Goal: Information Seeking & Learning: Learn about a topic

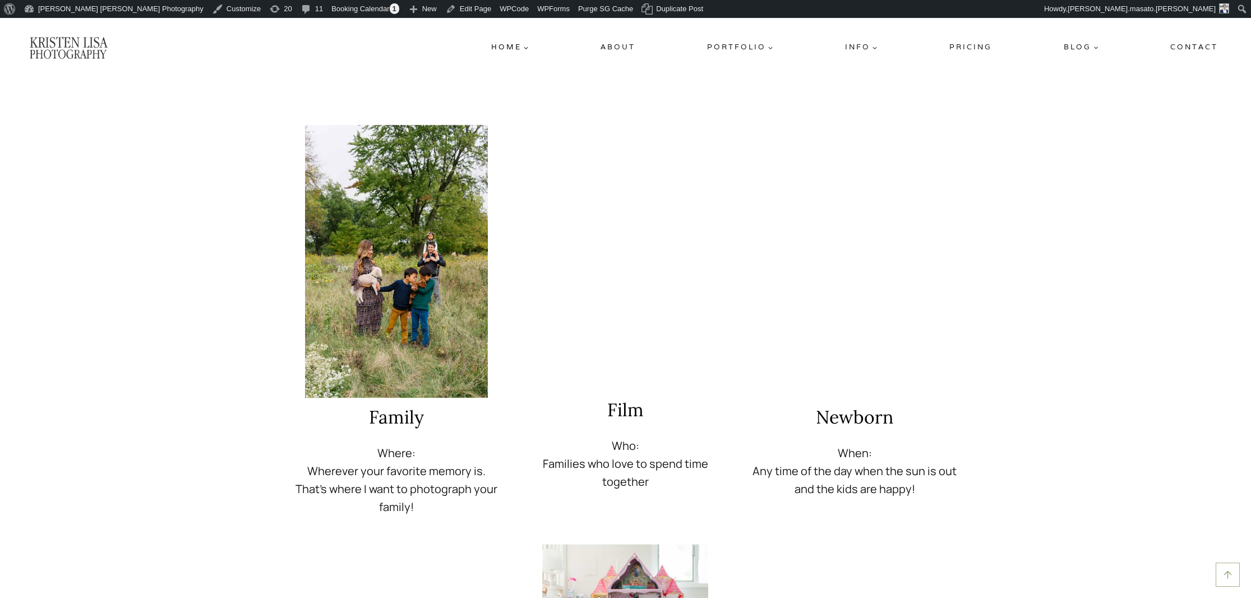
scroll to position [1844, 0]
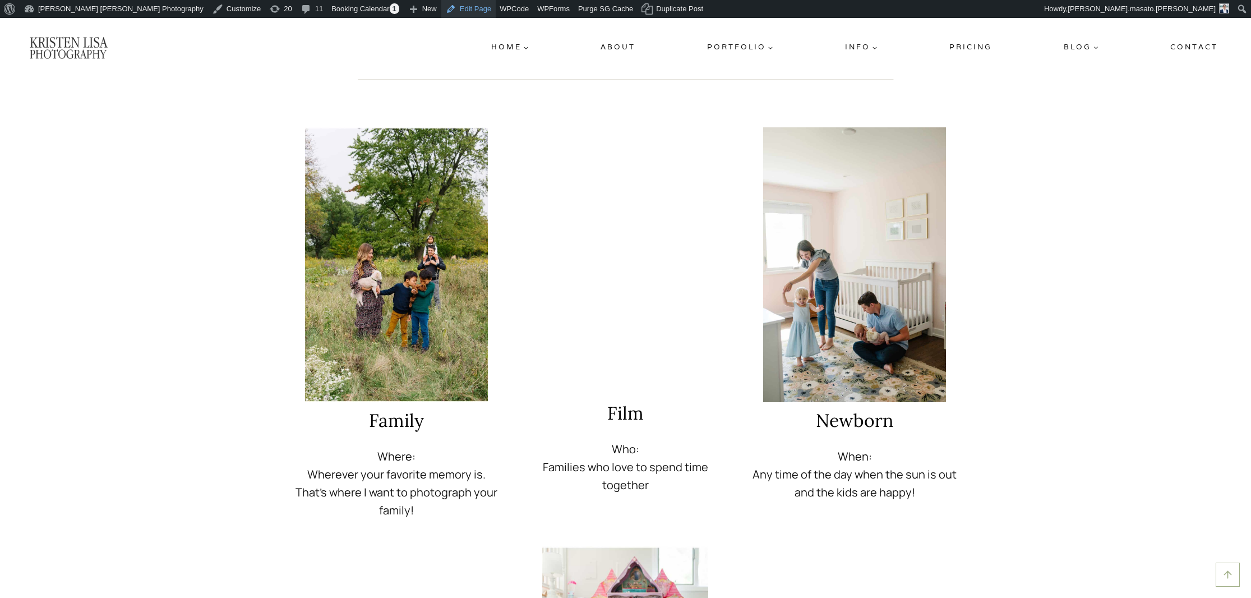
click at [441, 4] on link "Edit Page" at bounding box center [468, 9] width 54 height 18
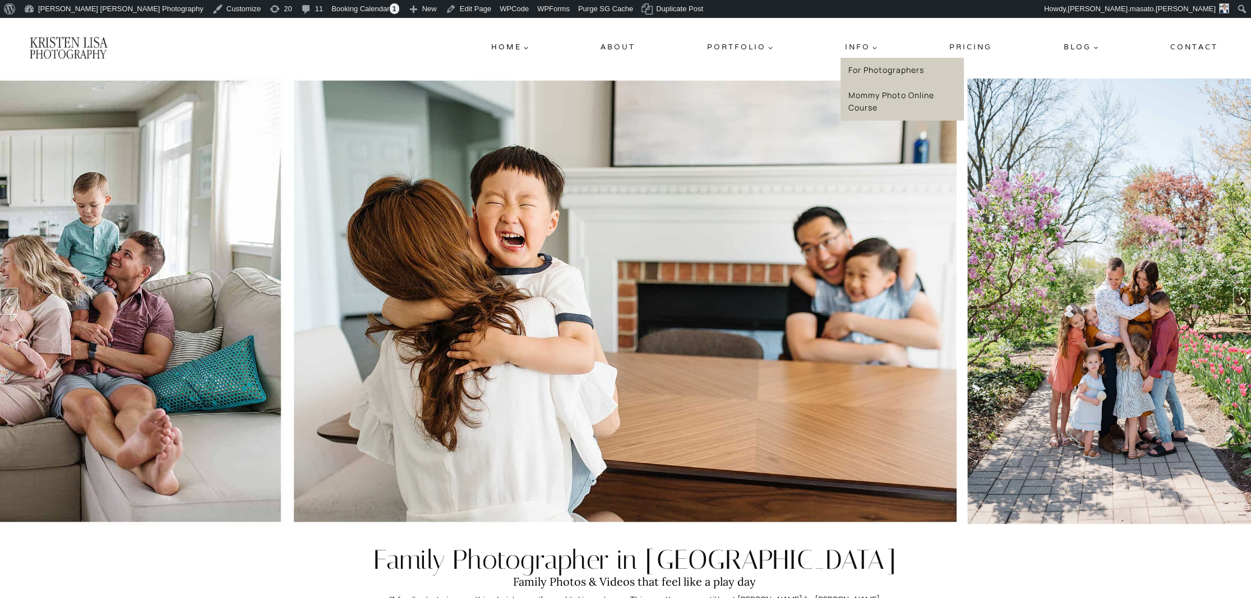
click at [864, 96] on link "Mommy Photo Online Course" at bounding box center [901, 101] width 123 height 38
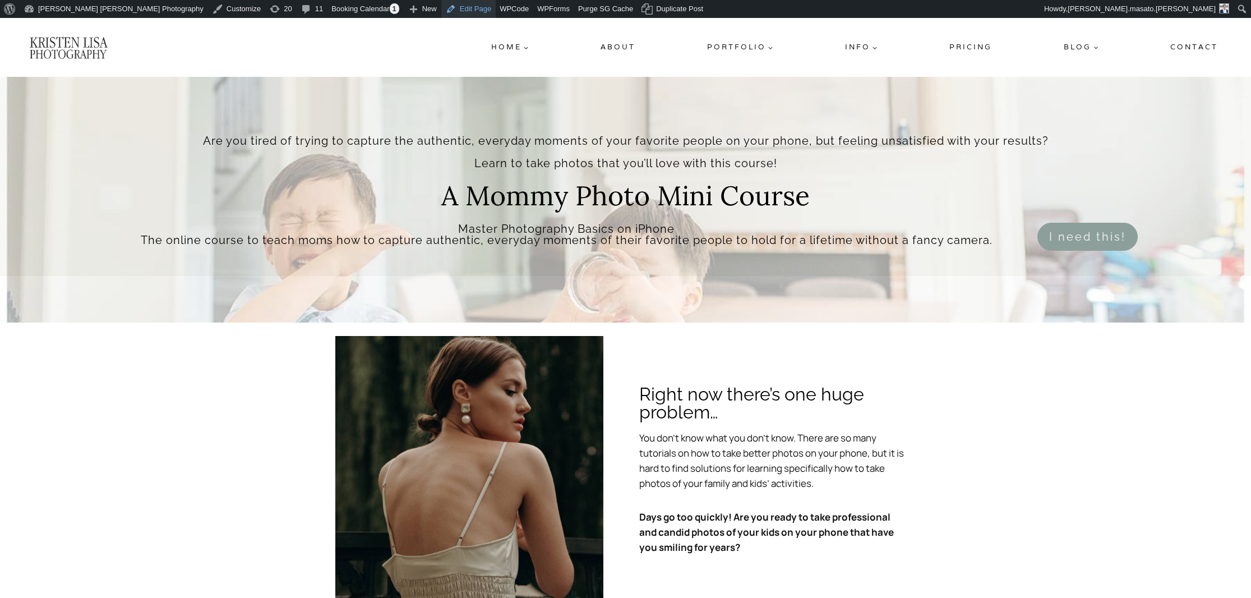
click at [441, 12] on link "Edit Page" at bounding box center [468, 9] width 54 height 18
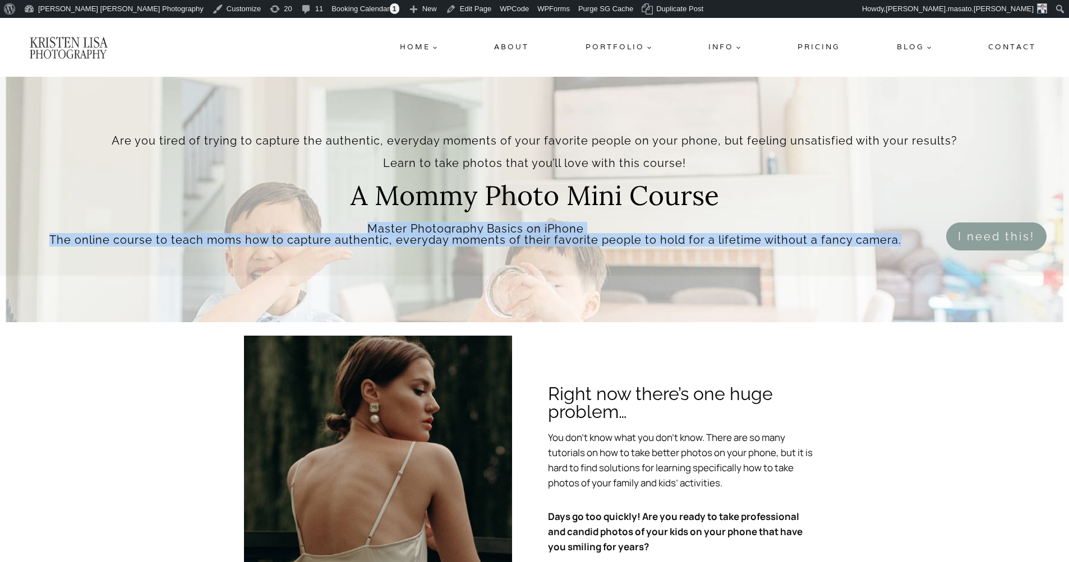
drag, startPoint x: 468, startPoint y: 226, endPoint x: 529, endPoint y: 154, distance: 95.1
click at [930, 239] on div "Are you tired of trying to capture the authentic, everyday moments of your favo…" at bounding box center [534, 192] width 1069 height 115
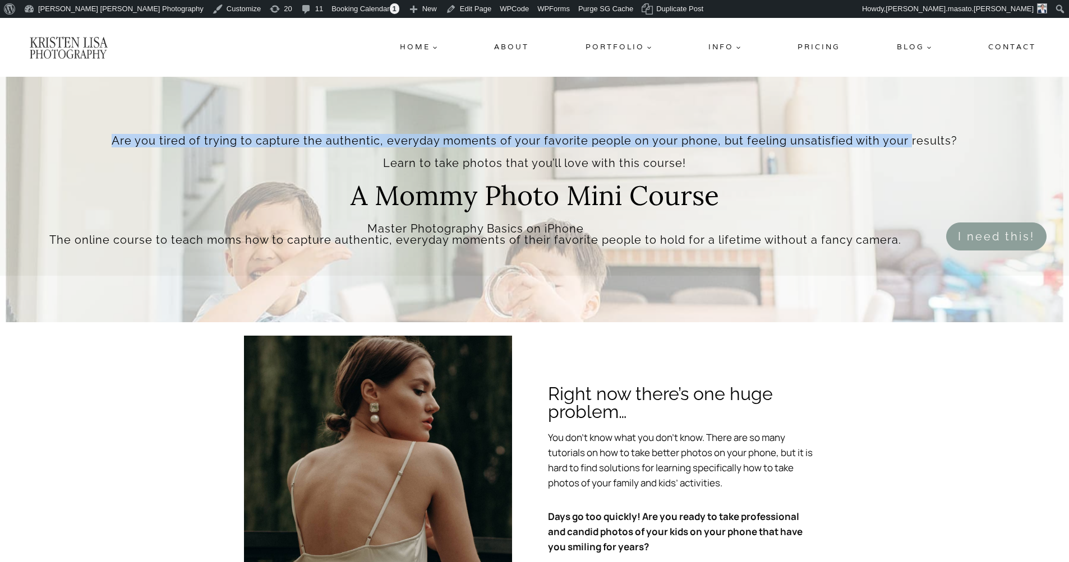
drag, startPoint x: 128, startPoint y: 141, endPoint x: 468, endPoint y: 249, distance: 356.5
click at [907, 147] on h3 "Are you tired of trying to capture the authentic, everyday moments of your favo…" at bounding box center [534, 152] width 899 height 34
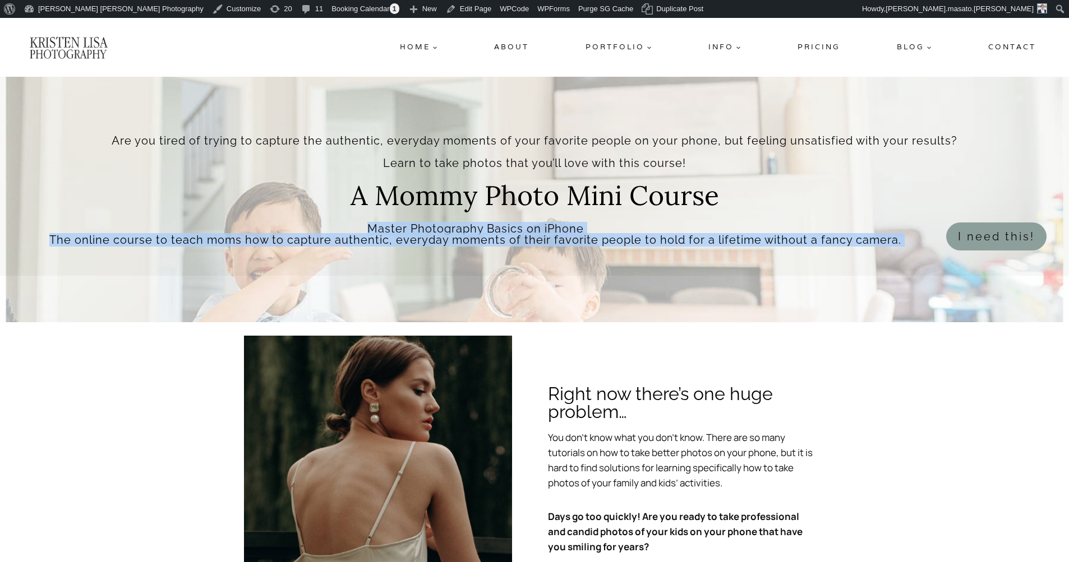
drag, startPoint x: 371, startPoint y: 231, endPoint x: 955, endPoint y: 246, distance: 584.3
click at [955, 246] on div "Are you tired of trying to capture the authentic, everyday moments of your favo…" at bounding box center [534, 192] width 1069 height 115
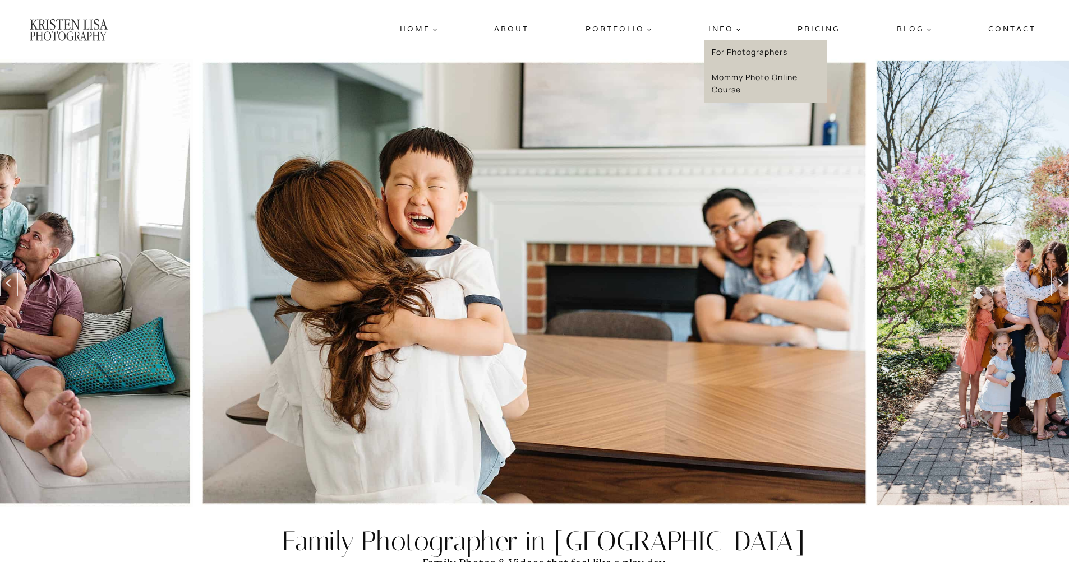
click at [734, 50] on link "For Photographers" at bounding box center [765, 52] width 123 height 25
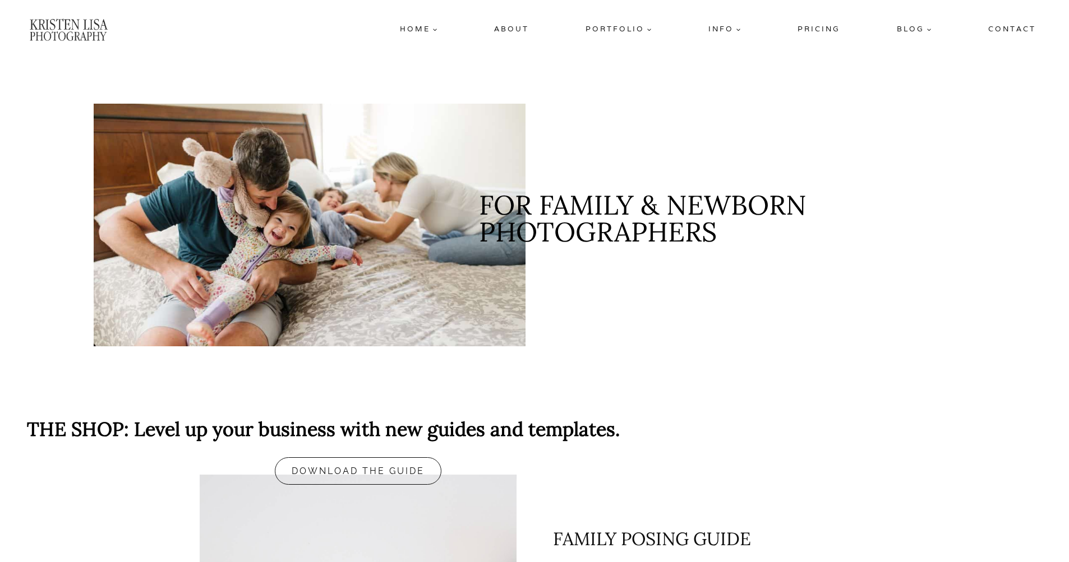
click at [1021, 26] on link "Contact" at bounding box center [1011, 29] width 57 height 20
click at [1008, 28] on link "Contact" at bounding box center [1011, 29] width 57 height 20
click at [910, 52] on link "Blog" at bounding box center [953, 52] width 123 height 25
